Goal: Information Seeking & Learning: Find specific page/section

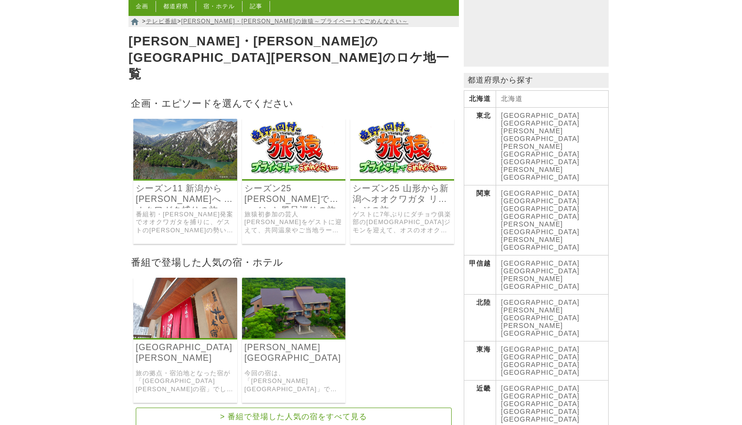
scroll to position [42, 0]
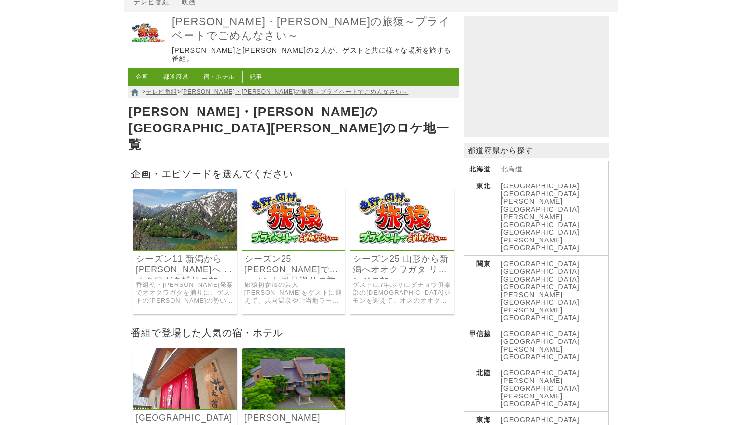
click at [257, 189] on img at bounding box center [294, 219] width 104 height 60
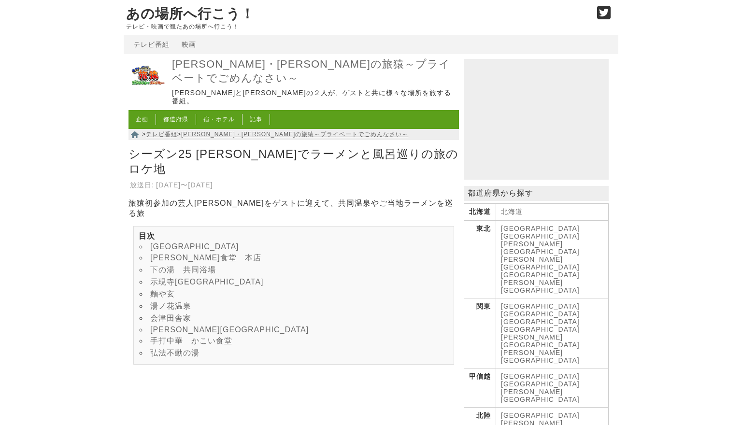
click at [215, 242] on link "磐梯熱海温泉 霊泉元湯" at bounding box center [194, 246] width 89 height 8
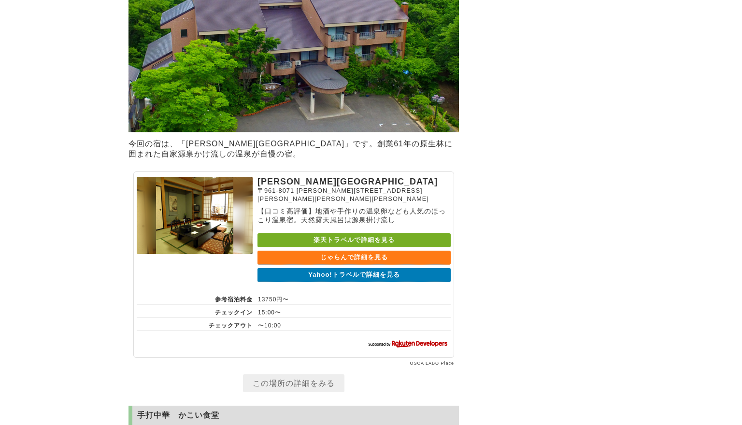
scroll to position [3275, 0]
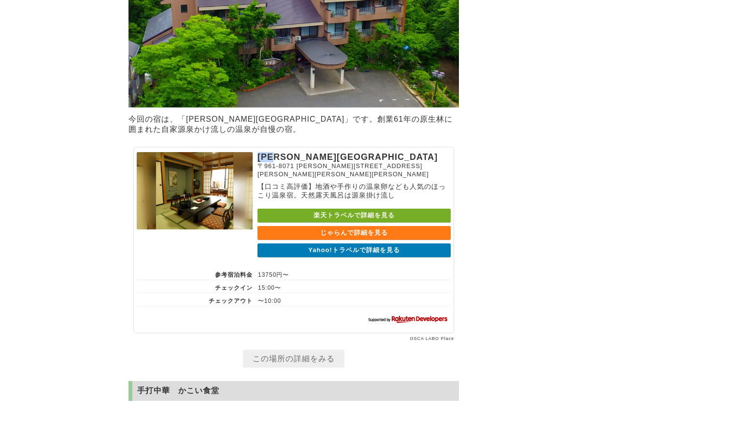
drag, startPoint x: 258, startPoint y: 220, endPoint x: 282, endPoint y: 221, distance: 23.2
click at [282, 162] on p "[PERSON_NAME][GEOGRAPHIC_DATA]" at bounding box center [353, 157] width 193 height 10
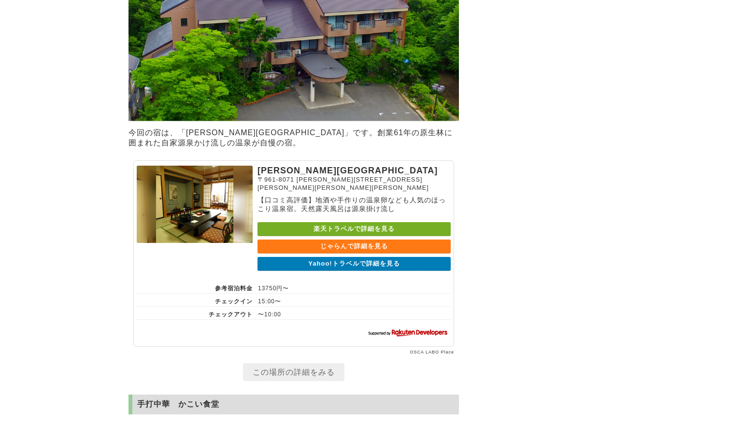
scroll to position [3241, 0]
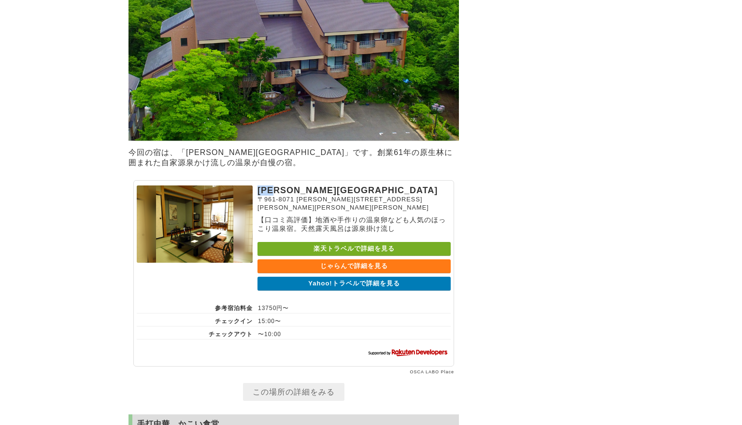
drag, startPoint x: 258, startPoint y: 254, endPoint x: 282, endPoint y: 252, distance: 23.7
click at [282, 196] on p "[PERSON_NAME][GEOGRAPHIC_DATA]" at bounding box center [353, 190] width 193 height 10
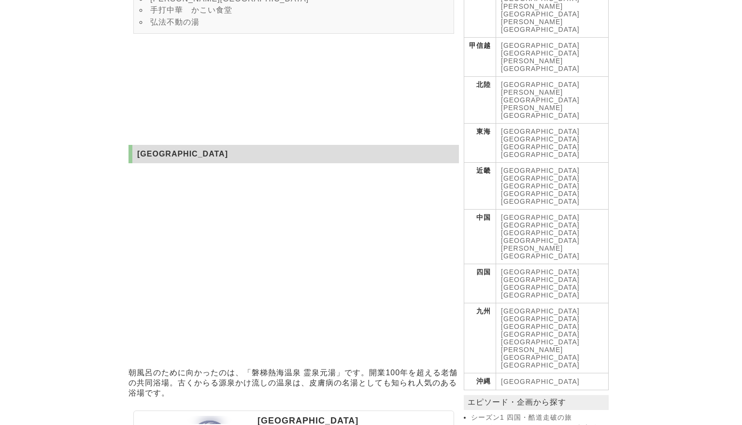
scroll to position [391, 0]
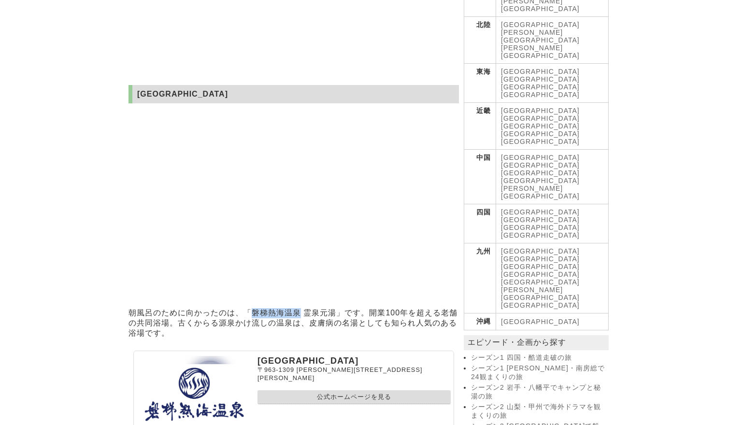
drag, startPoint x: 252, startPoint y: 306, endPoint x: 299, endPoint y: 308, distance: 46.9
click at [299, 308] on p "朝風呂のために向かったのは、「磐梯熱海温泉 霊泉元湯」です。開業100年を超える老舗の共同浴場。古くからる源泉かけ流しの温泉は、皮膚病の名湯としても知られ人気…" at bounding box center [293, 323] width 330 height 35
